Goal: Task Accomplishment & Management: Manage account settings

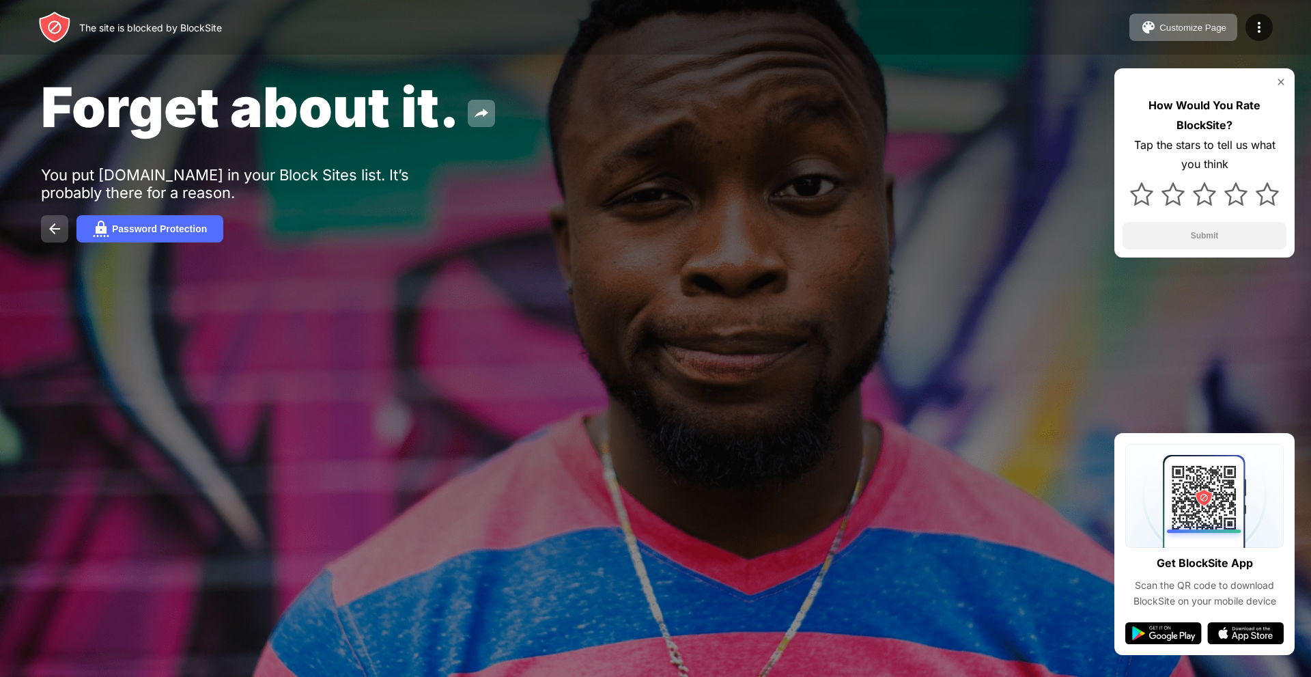
click at [42, 225] on button at bounding box center [54, 228] width 27 height 27
click at [66, 229] on button at bounding box center [54, 228] width 27 height 27
click at [486, 111] on img at bounding box center [481, 113] width 16 height 16
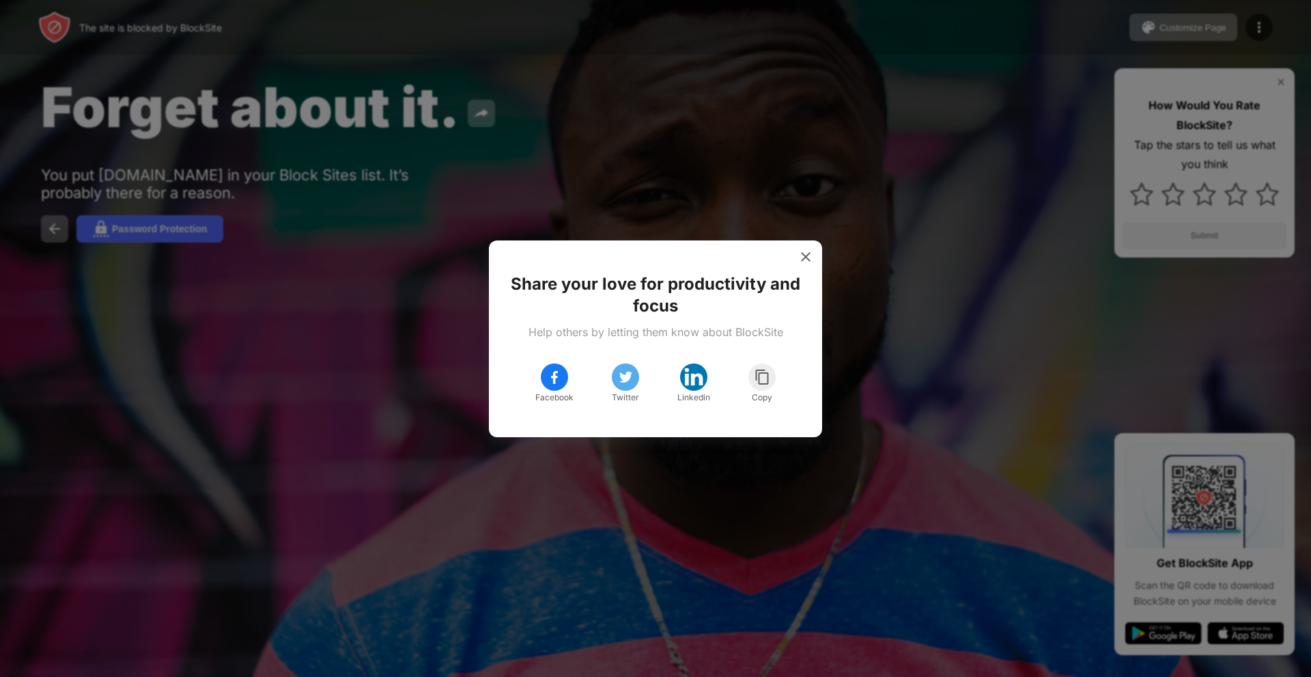
click at [813, 251] on div at bounding box center [806, 257] width 22 height 22
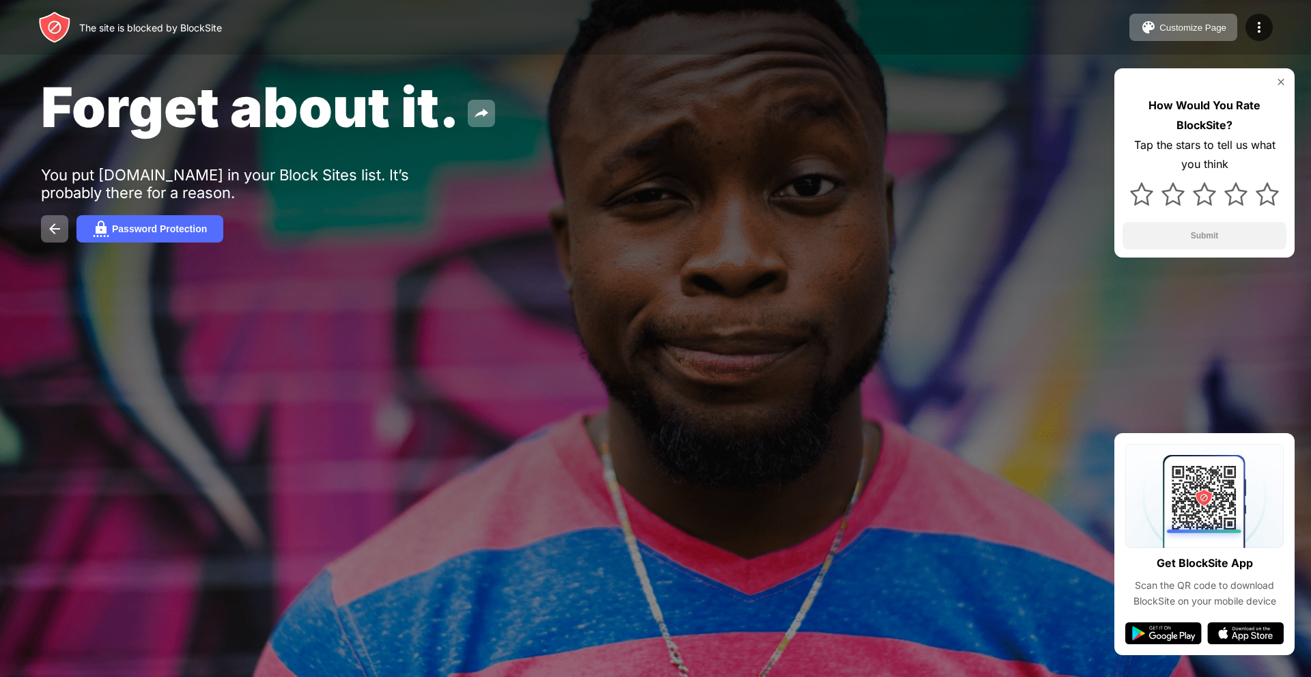
click at [56, 24] on img at bounding box center [54, 27] width 33 height 33
click at [50, 240] on button at bounding box center [54, 228] width 27 height 27
click at [47, 234] on img at bounding box center [54, 229] width 16 height 16
click at [206, 173] on div "You put x.com in your Block Sites list. It’s probably there for a reason." at bounding box center [252, 184] width 422 height 36
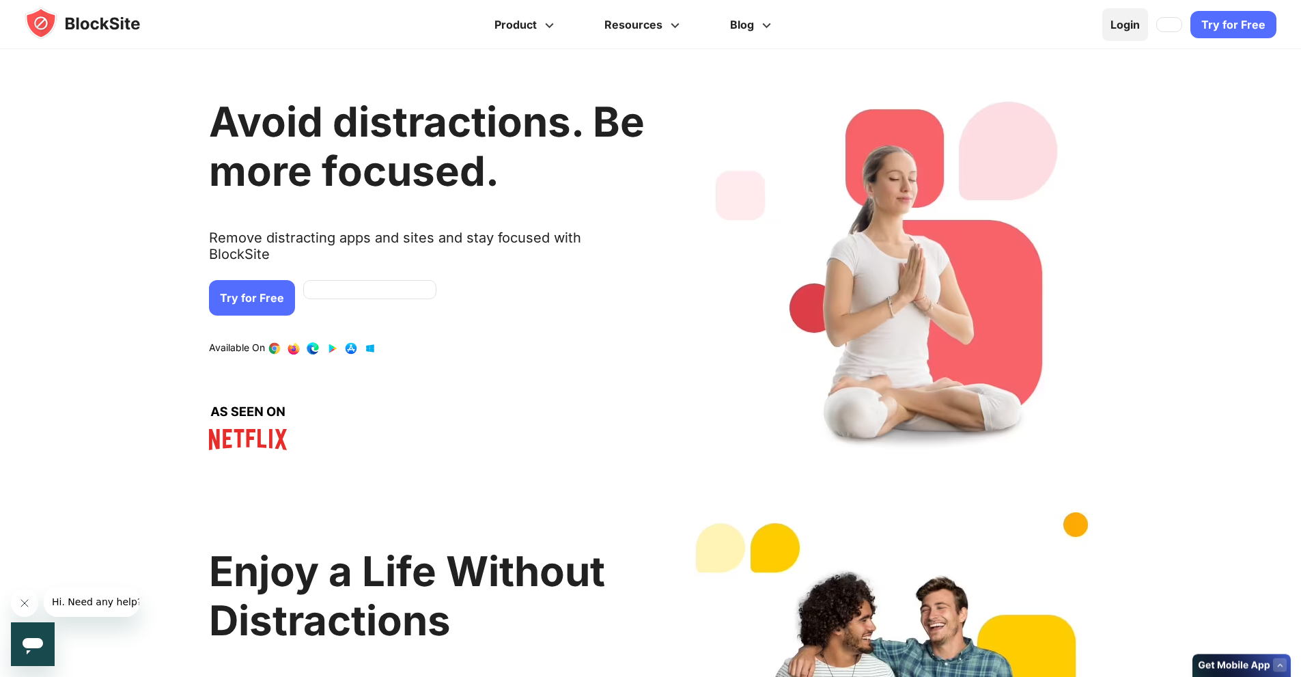
click at [1132, 24] on link "Login" at bounding box center [1125, 24] width 46 height 33
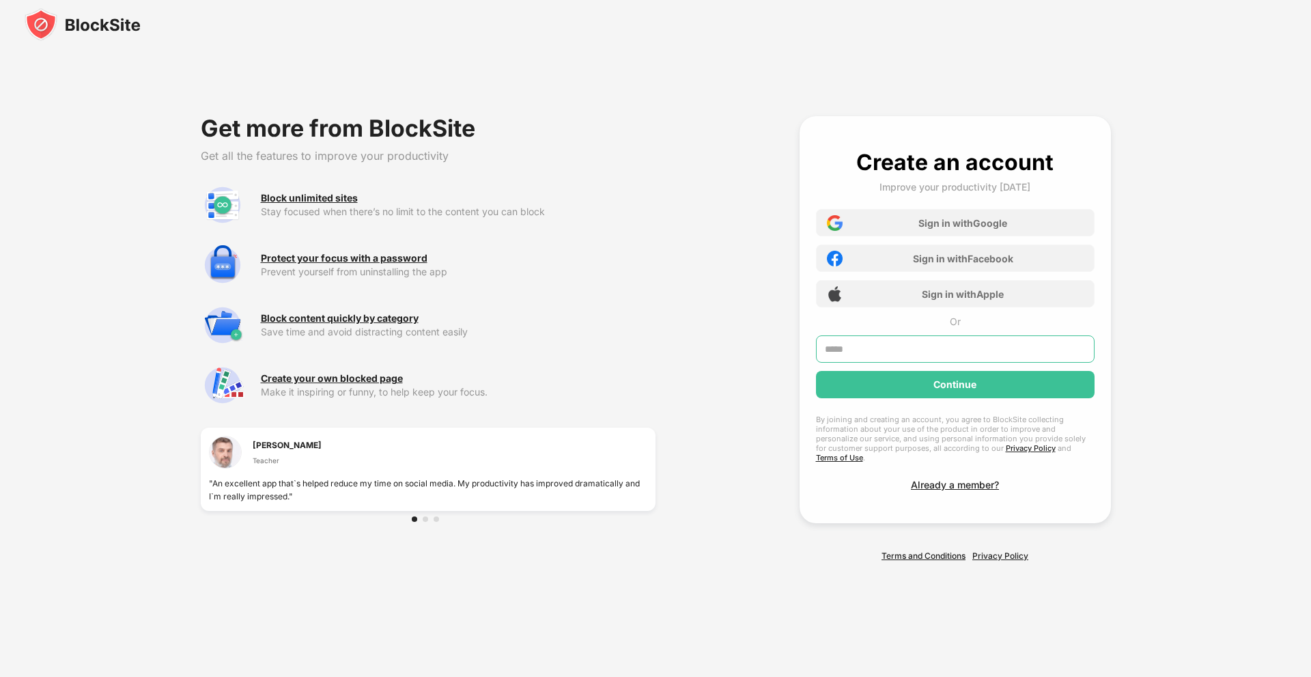
click at [1023, 363] on input "text" at bounding box center [955, 348] width 279 height 27
click at [1017, 361] on input "text" at bounding box center [955, 348] width 279 height 27
click at [993, 225] on div "Sign in with Google" at bounding box center [962, 223] width 89 height 12
